Goal: Browse casually: Explore the website without a specific task or goal

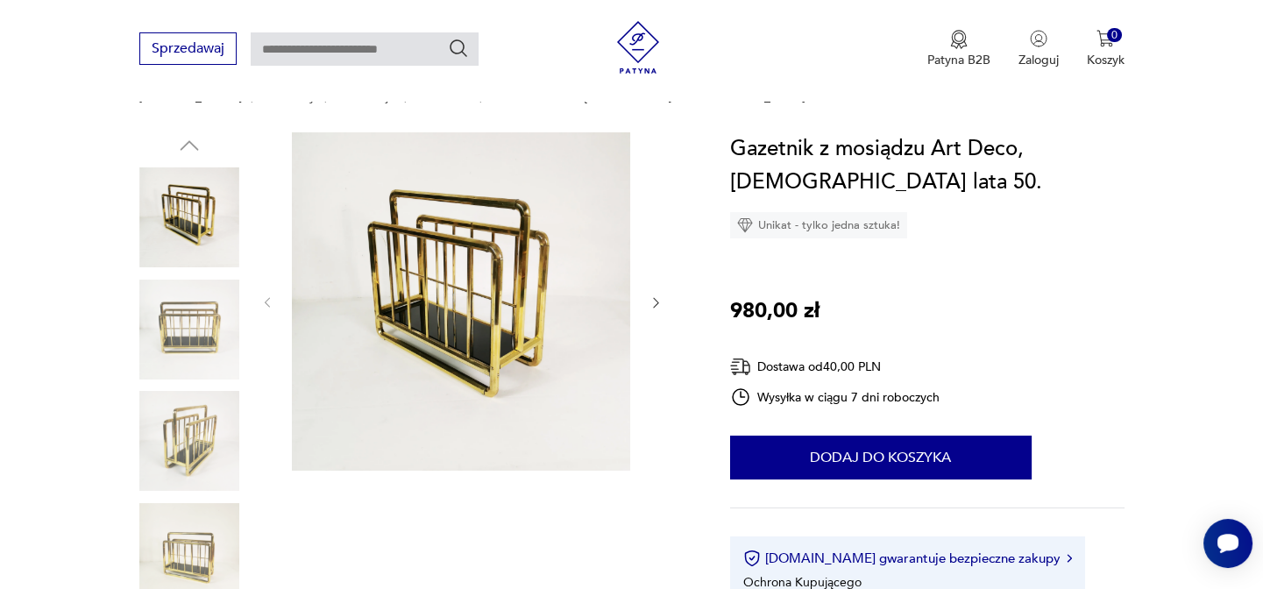
scroll to position [219, 0]
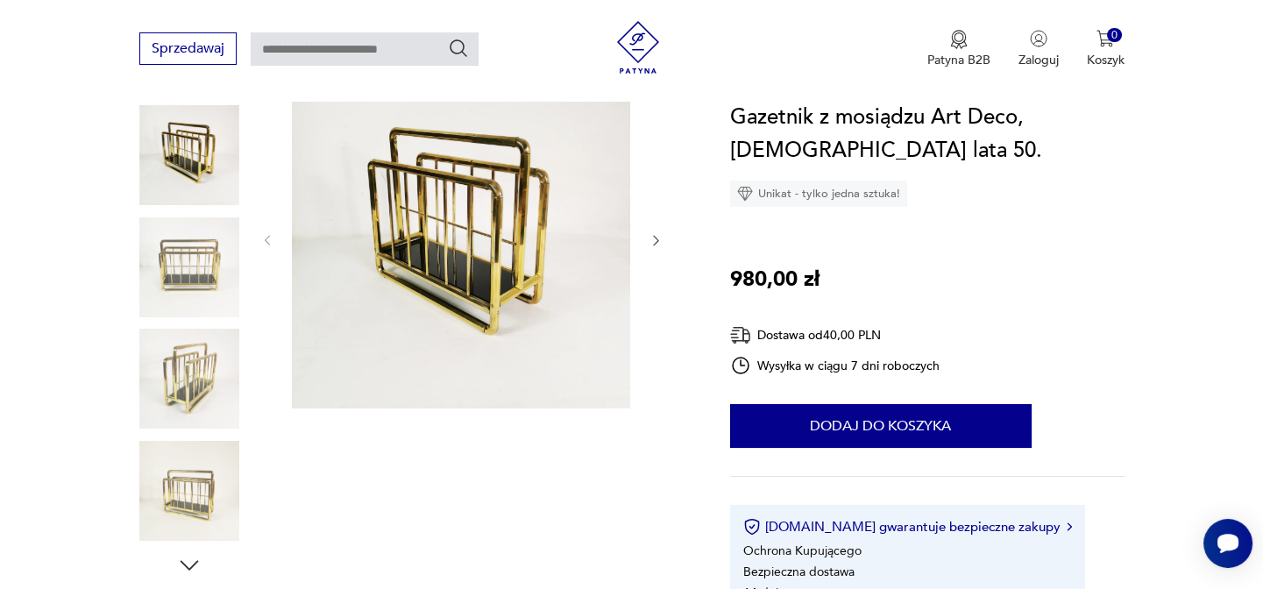
click at [657, 240] on icon "button" at bounding box center [656, 240] width 15 height 15
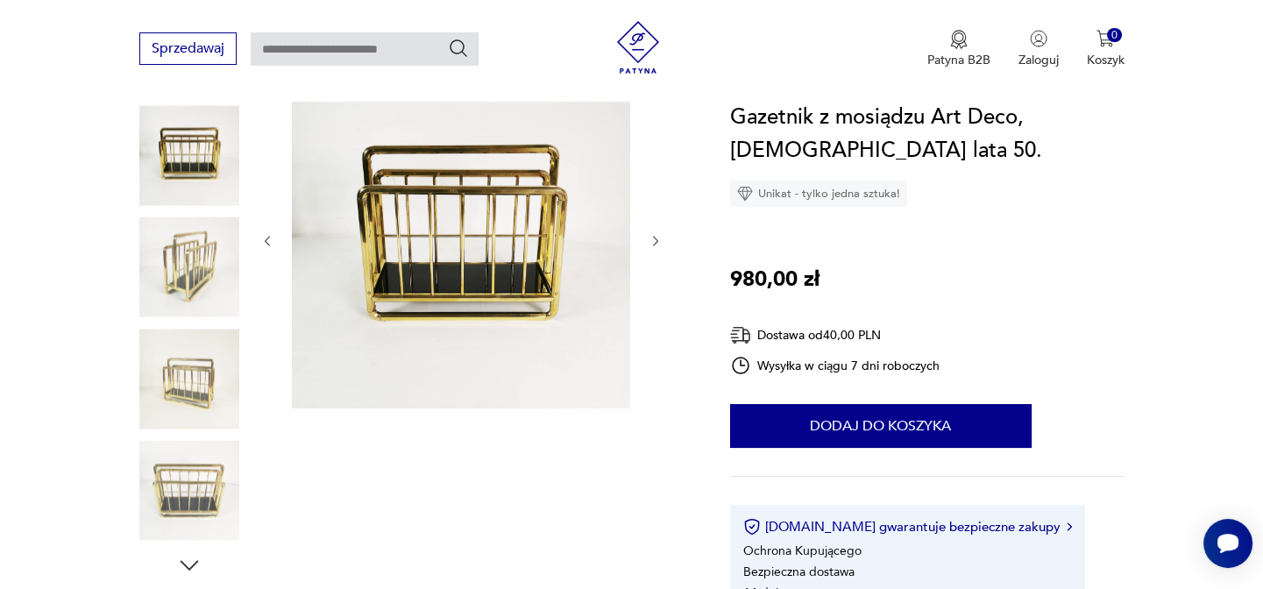
click at [657, 240] on icon "button" at bounding box center [655, 241] width 5 height 11
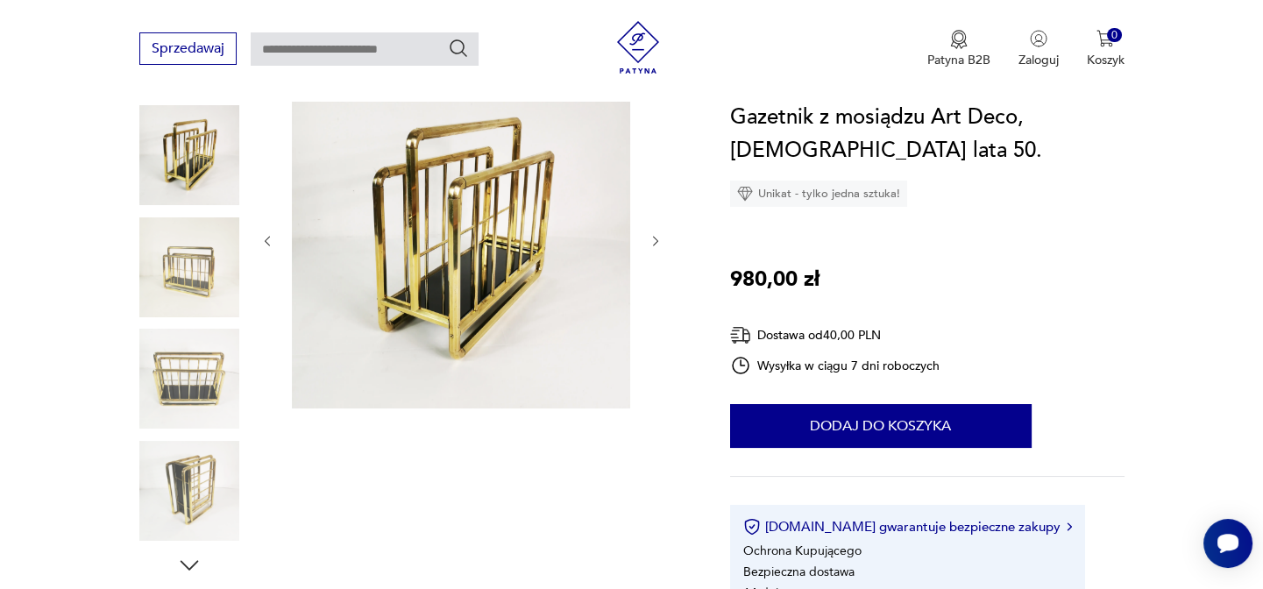
click at [657, 240] on icon "button" at bounding box center [655, 241] width 5 height 11
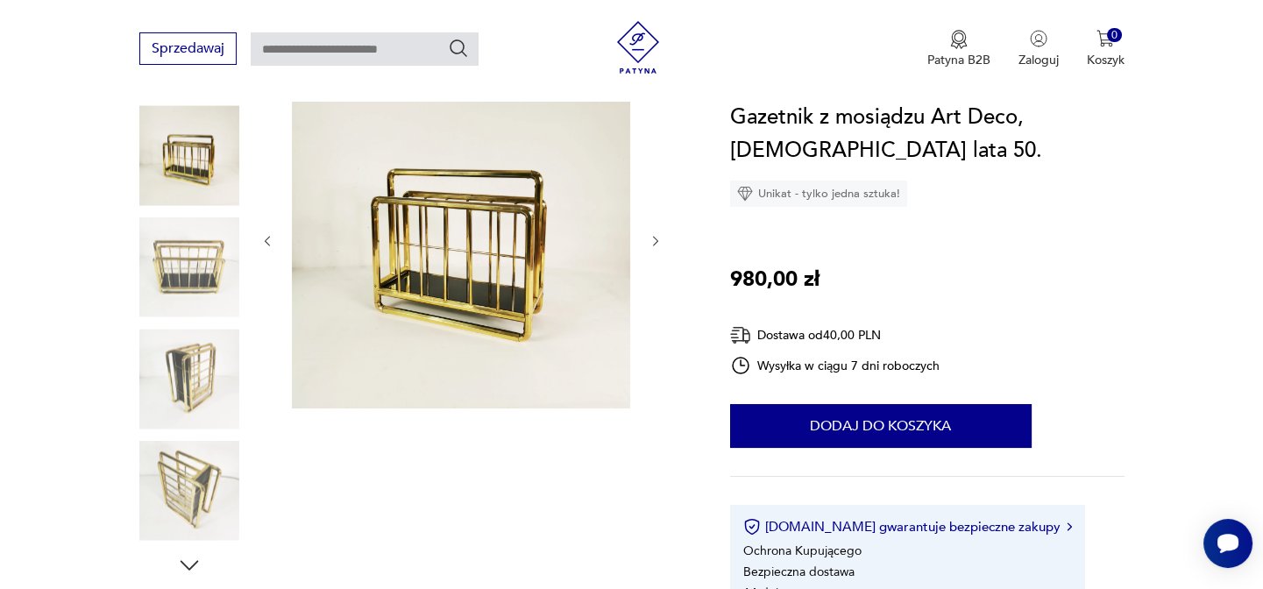
click at [657, 240] on icon "button" at bounding box center [655, 241] width 5 height 11
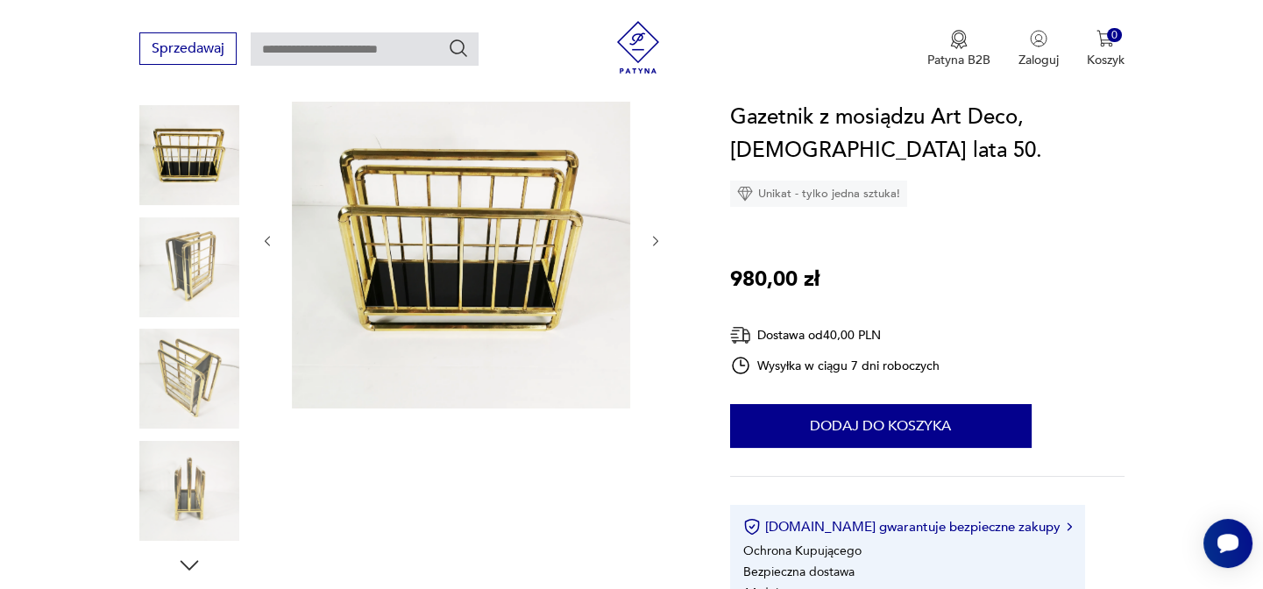
click at [657, 240] on icon "button" at bounding box center [655, 241] width 5 height 11
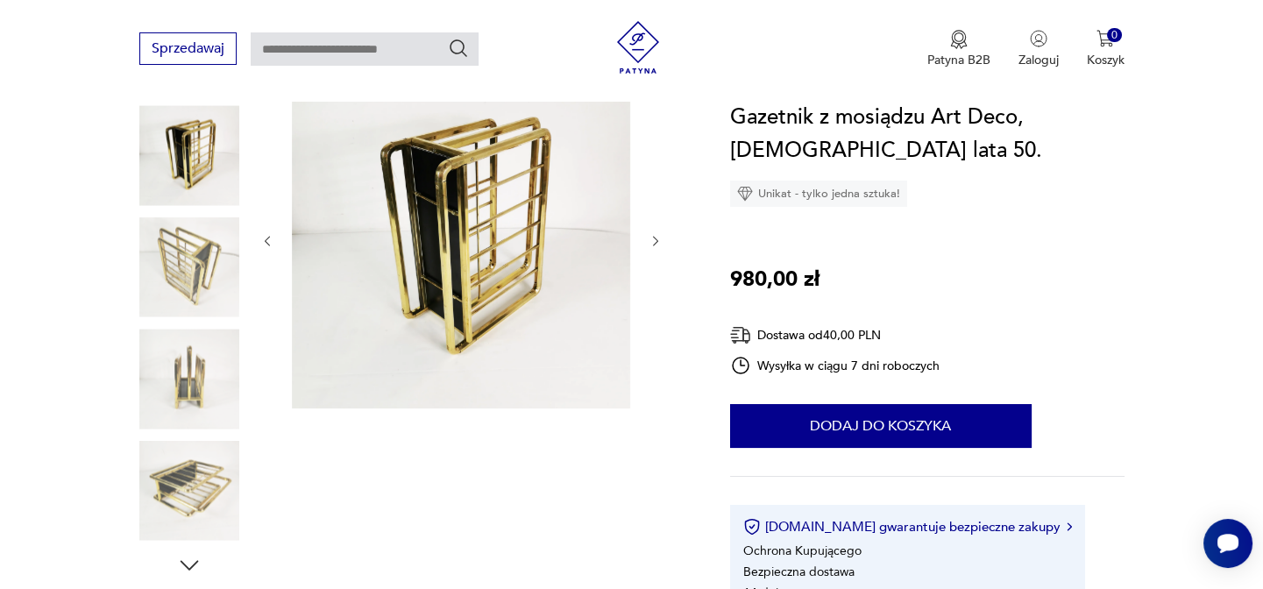
click at [657, 240] on icon "button" at bounding box center [655, 241] width 5 height 11
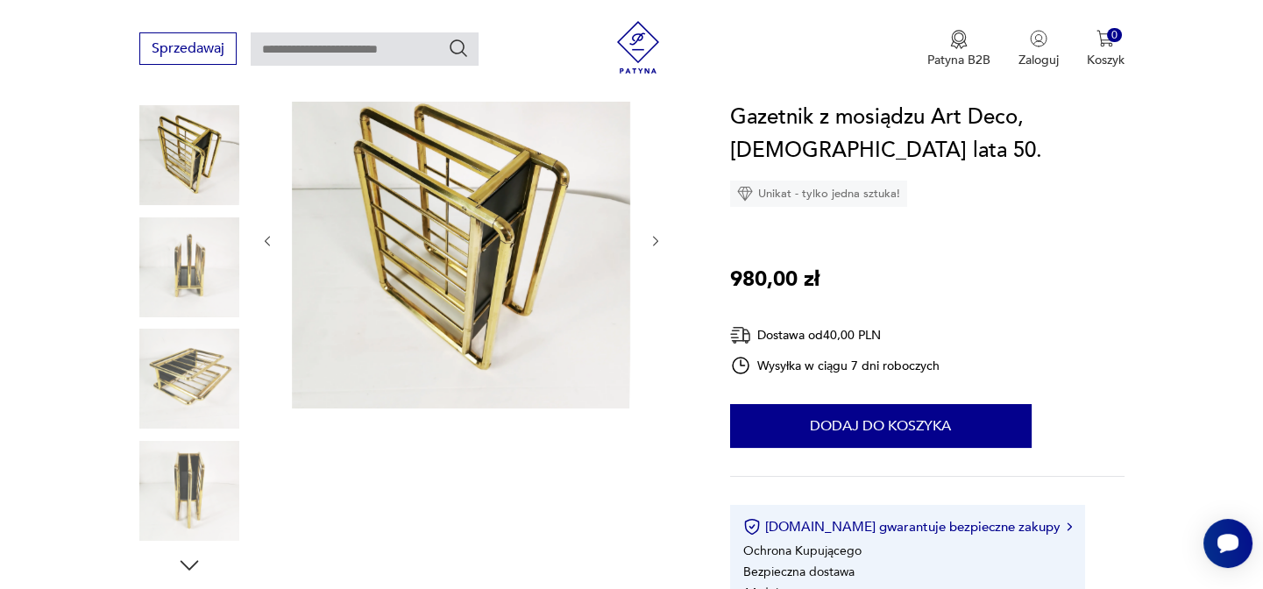
click at [657, 240] on icon "button" at bounding box center [655, 241] width 5 height 11
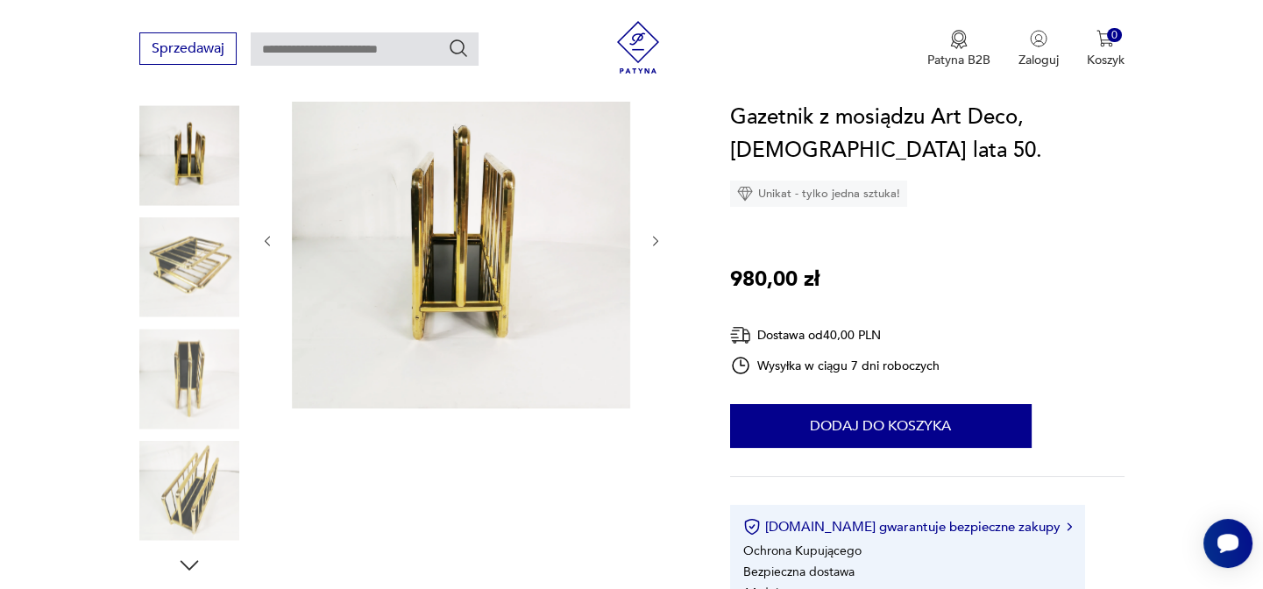
click at [657, 240] on icon "button" at bounding box center [655, 241] width 5 height 11
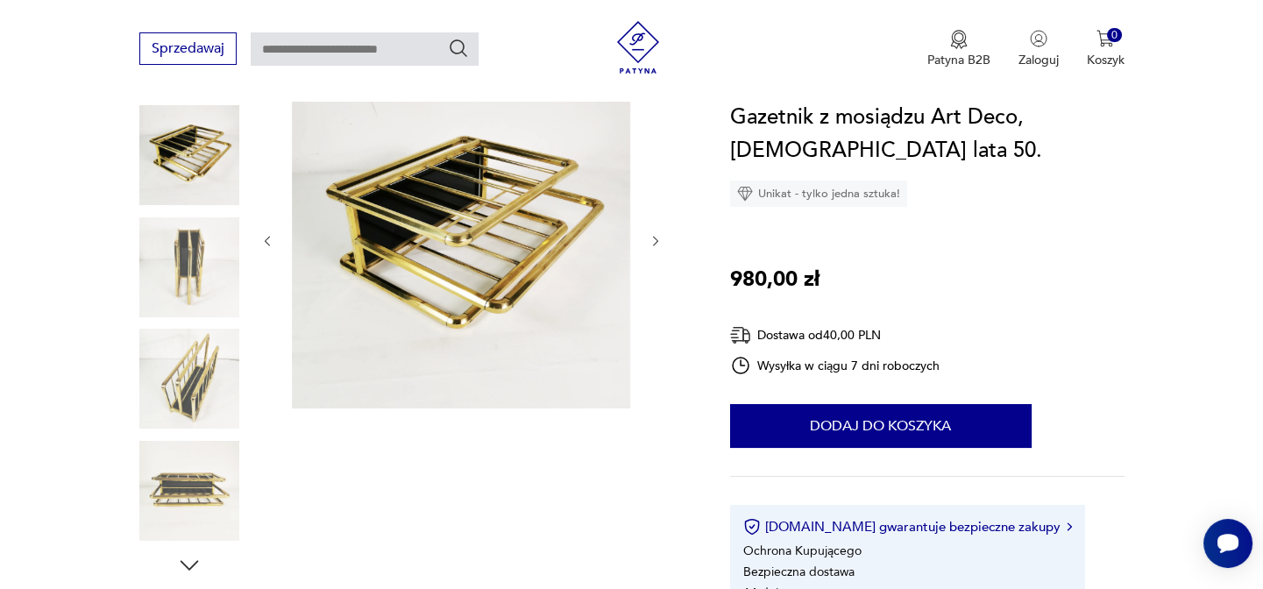
click at [657, 240] on icon "button" at bounding box center [655, 241] width 5 height 11
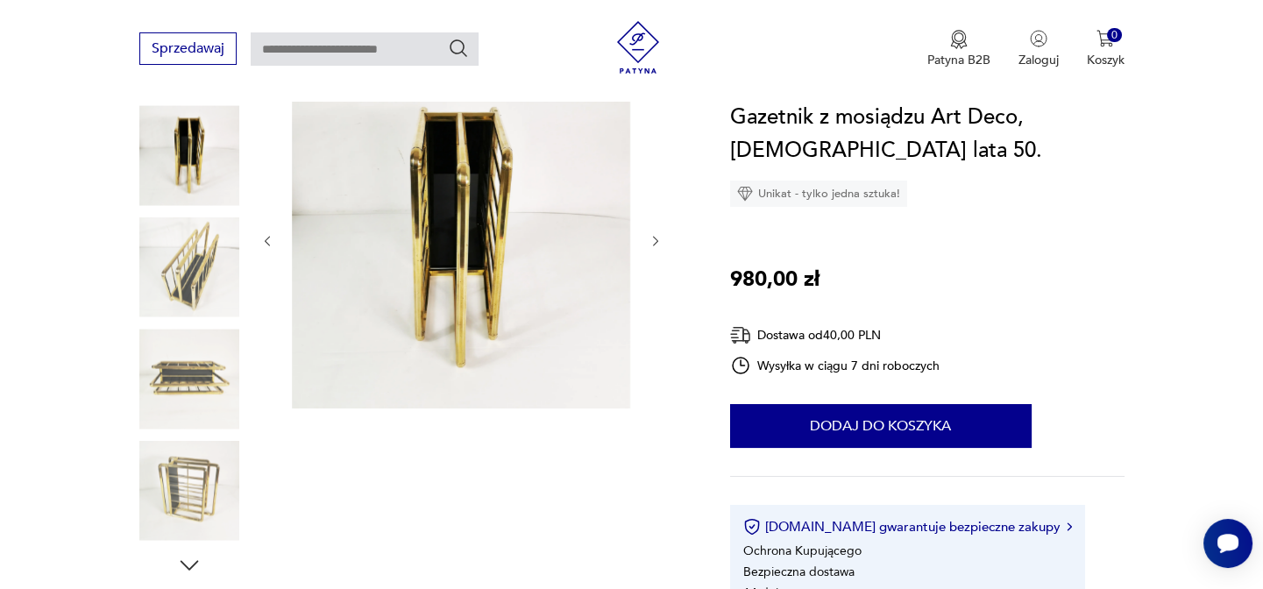
click at [657, 240] on icon "button" at bounding box center [655, 241] width 5 height 11
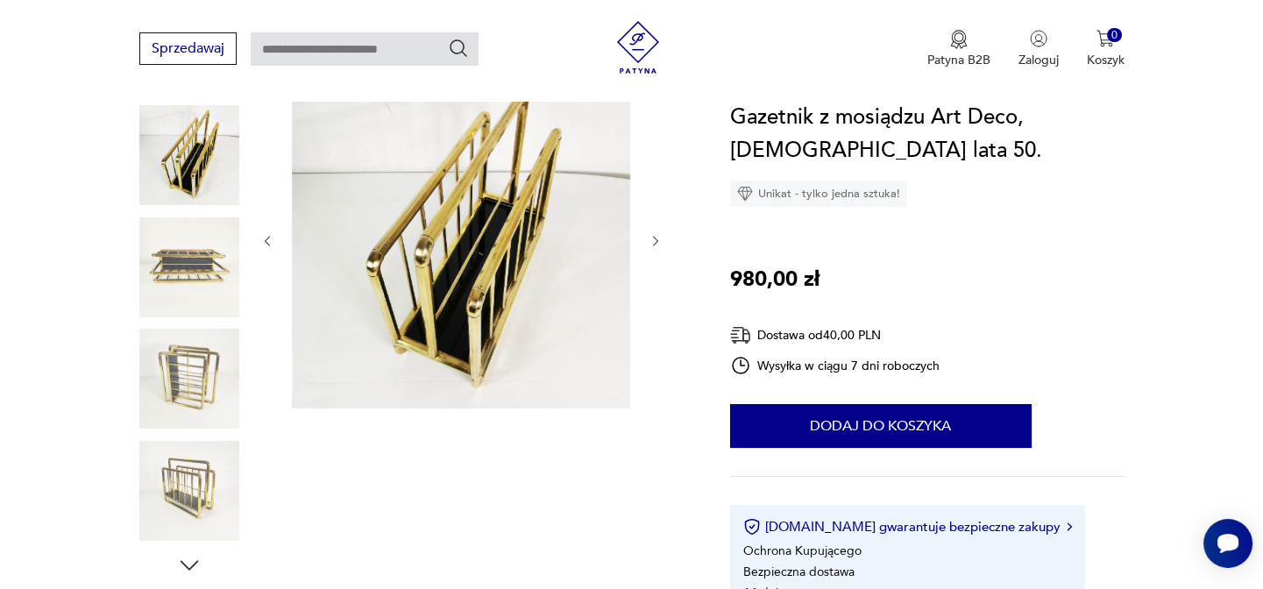
click at [657, 240] on icon "button" at bounding box center [655, 241] width 5 height 11
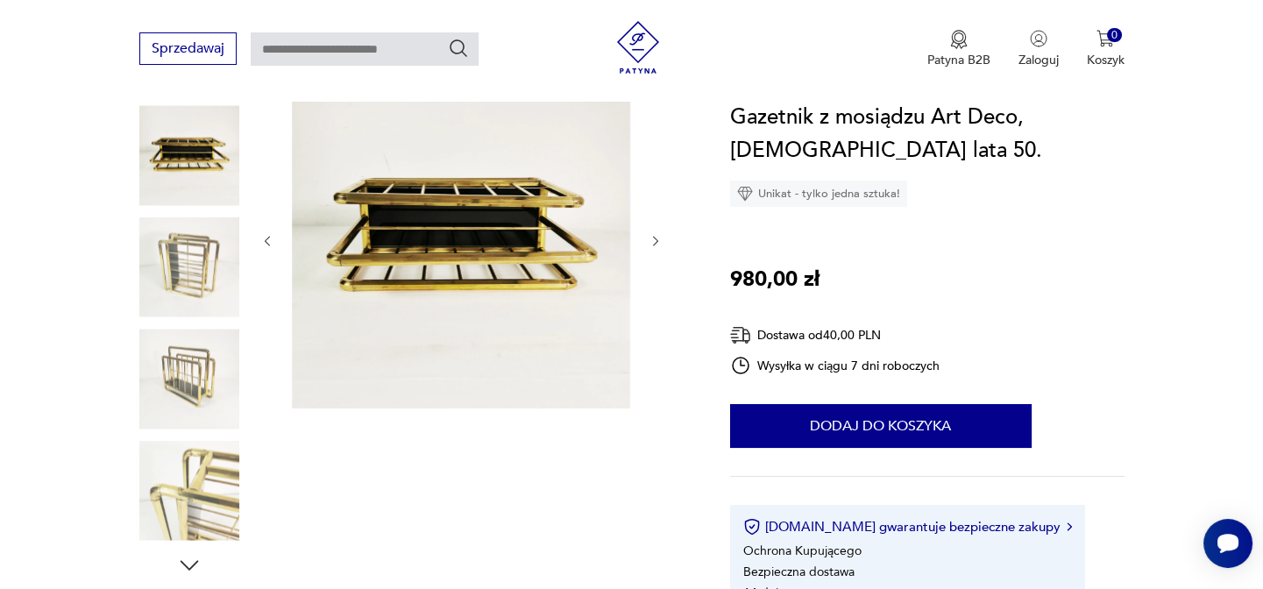
click at [657, 240] on icon "button" at bounding box center [655, 241] width 5 height 11
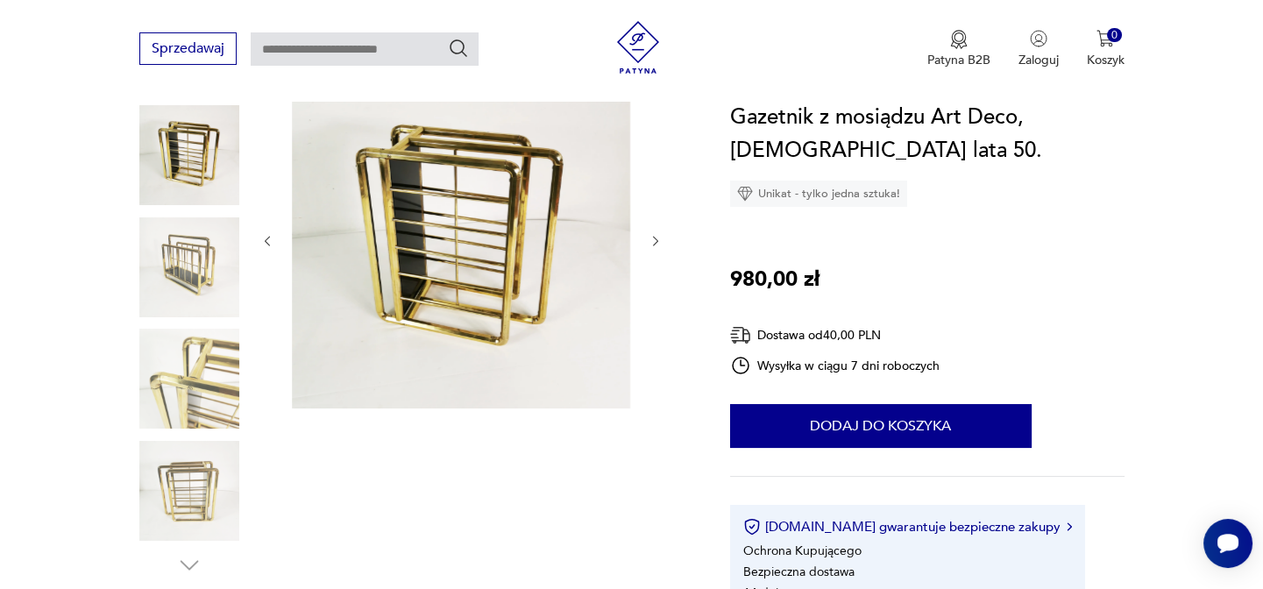
click at [657, 240] on icon "button" at bounding box center [655, 241] width 5 height 11
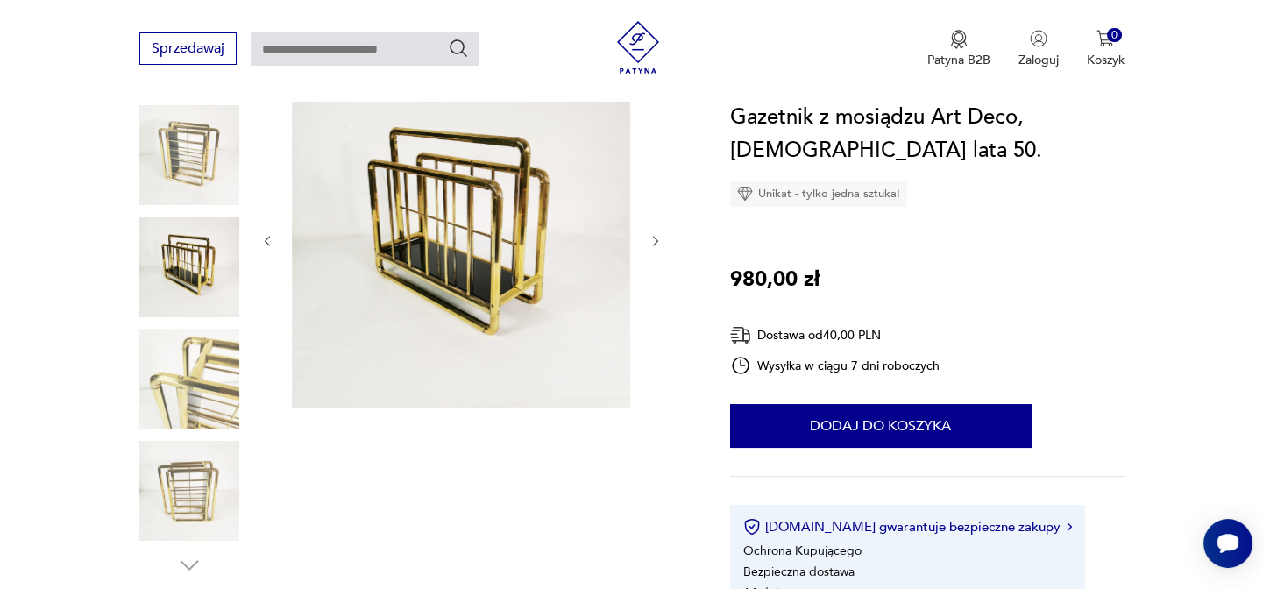
click at [657, 240] on icon "button" at bounding box center [655, 241] width 5 height 11
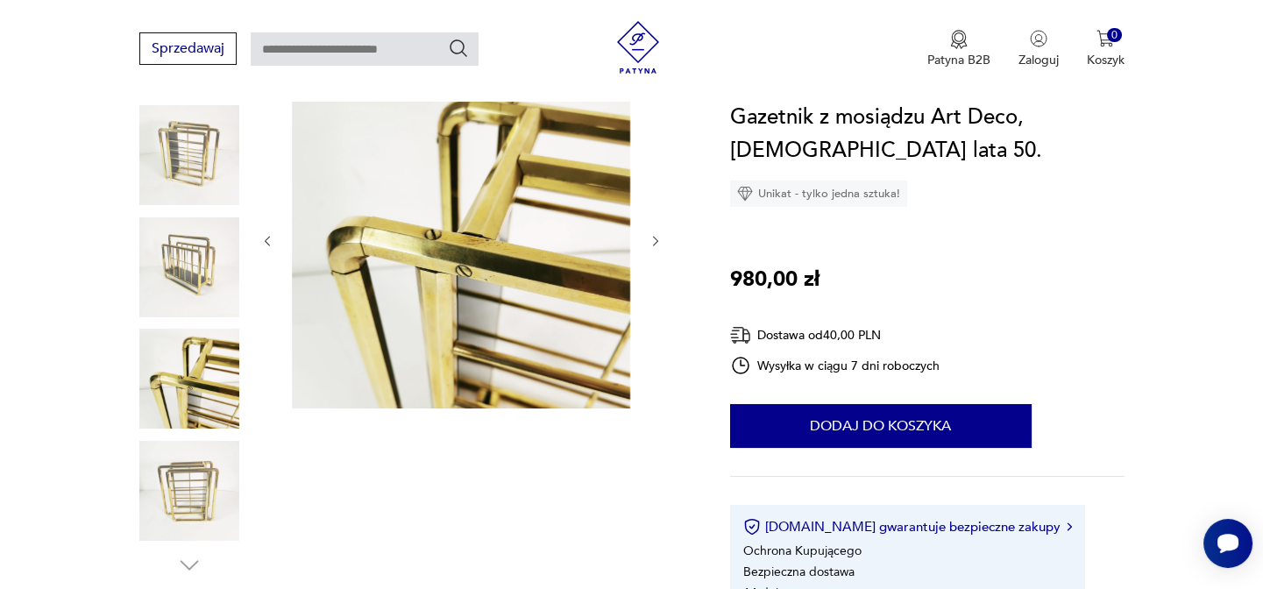
click at [657, 240] on icon "button" at bounding box center [655, 241] width 5 height 11
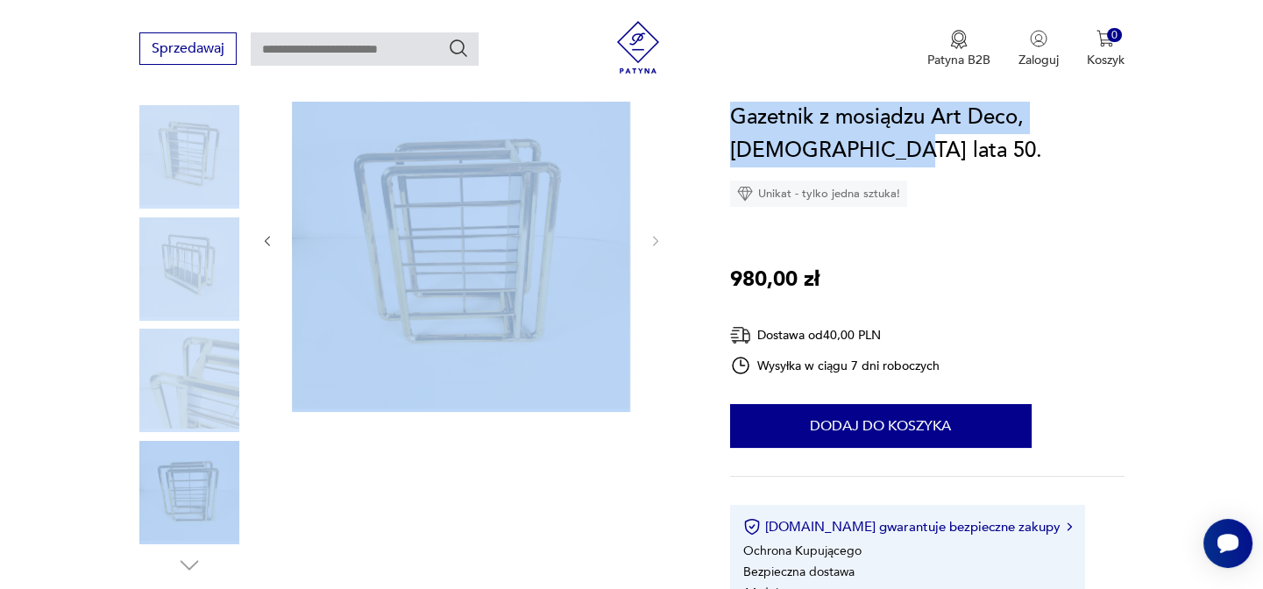
drag, startPoint x: 1260, startPoint y: 70, endPoint x: 1274, endPoint y: 145, distance: 76.7
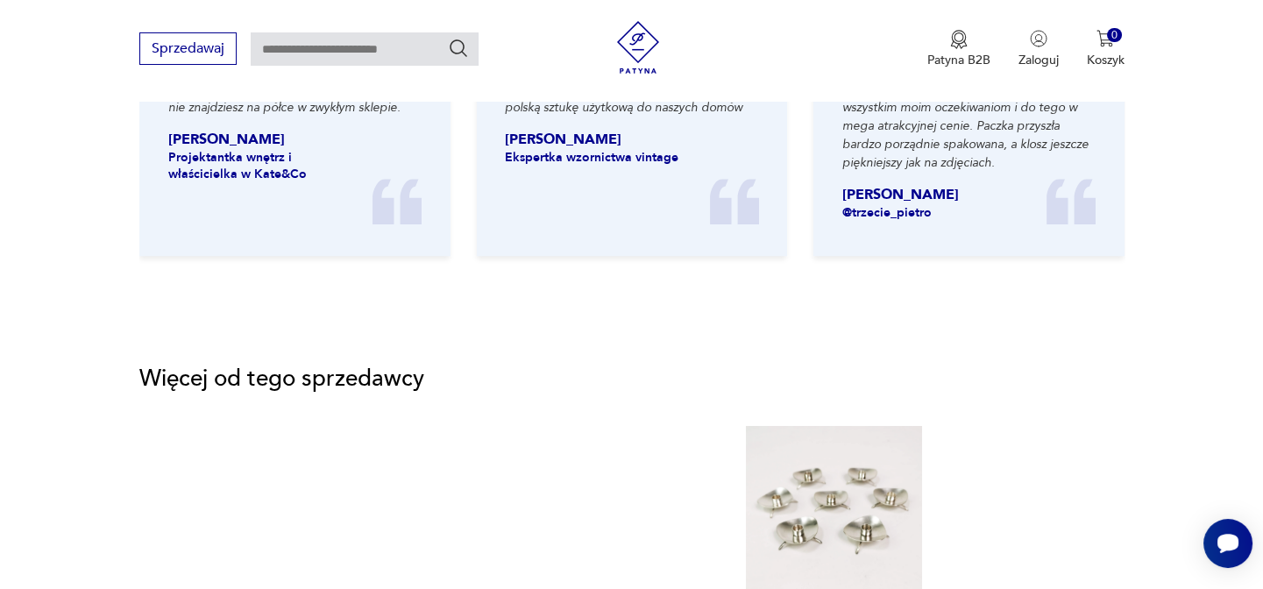
scroll to position [0, 0]
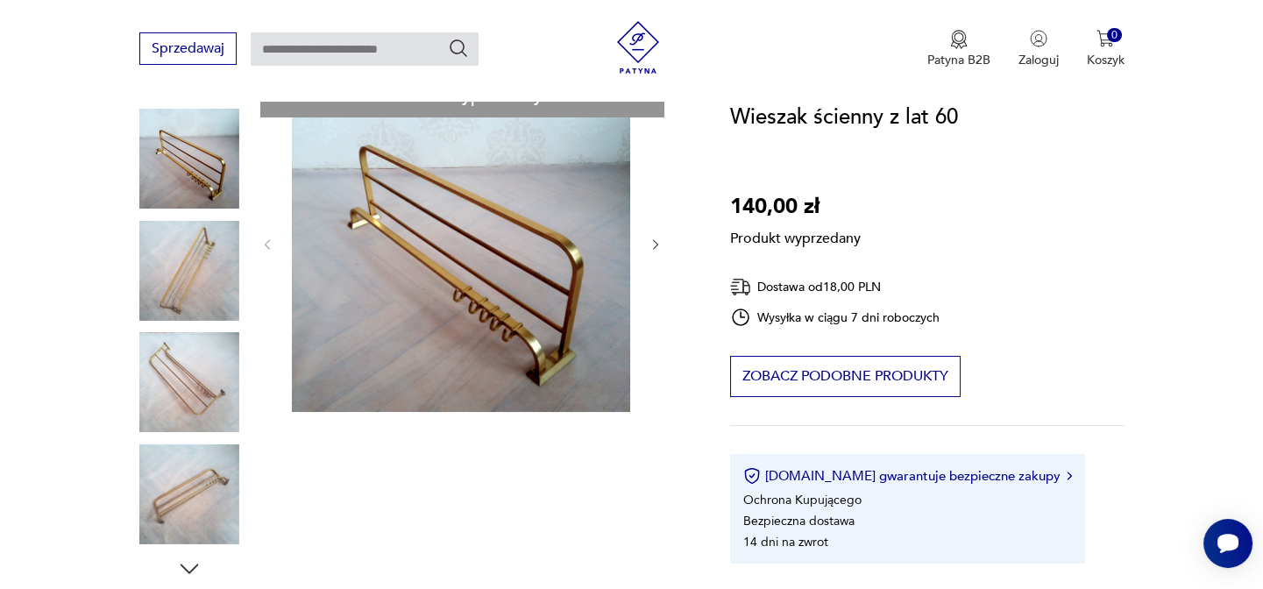
scroll to position [159, 0]
